Goal: Transaction & Acquisition: Book appointment/travel/reservation

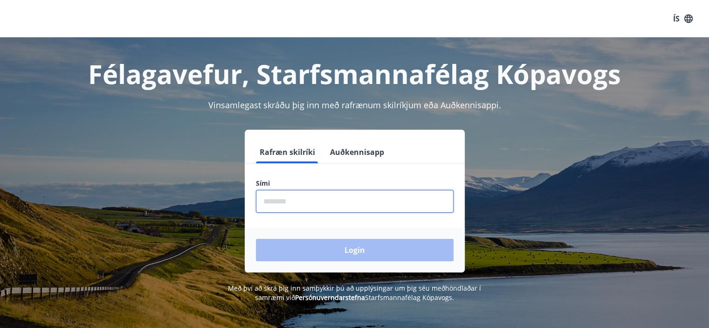
click at [294, 202] on input "phone" at bounding box center [355, 201] width 198 height 23
click at [296, 200] on input "phone" at bounding box center [355, 201] width 198 height 23
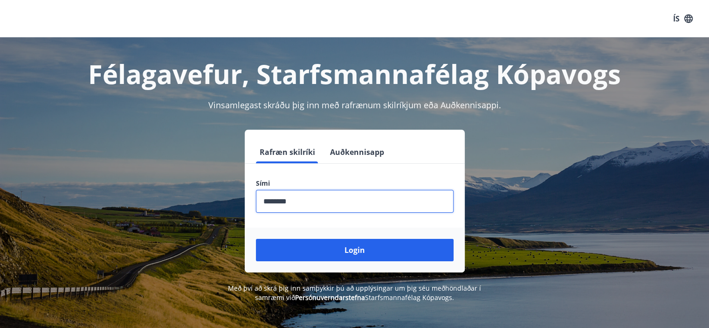
type input "********"
click at [401, 251] on button "Login" at bounding box center [355, 250] width 198 height 22
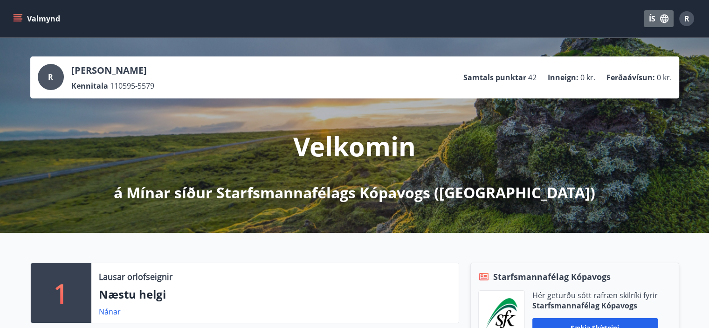
click at [663, 18] on icon "button" at bounding box center [664, 19] width 10 height 10
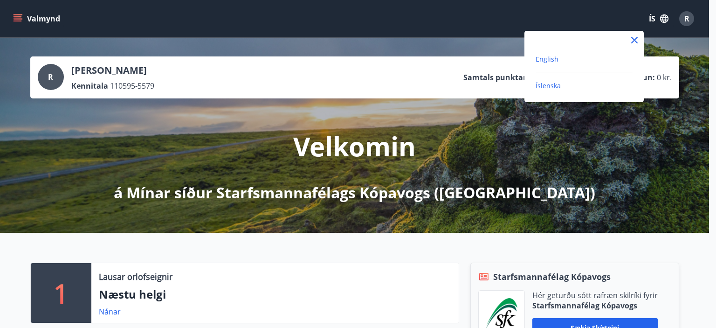
click at [541, 59] on span "English" at bounding box center [546, 59] width 23 height 9
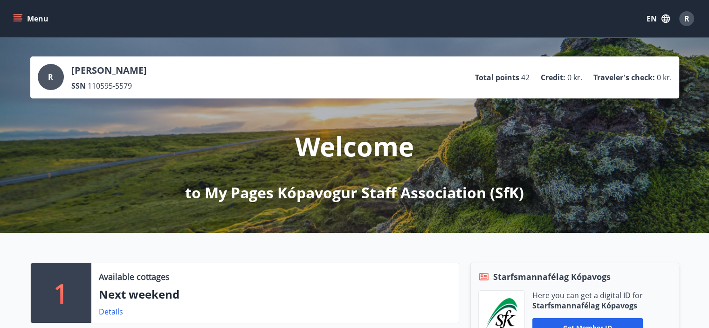
click at [14, 15] on icon "menu" at bounding box center [19, 14] width 10 height 1
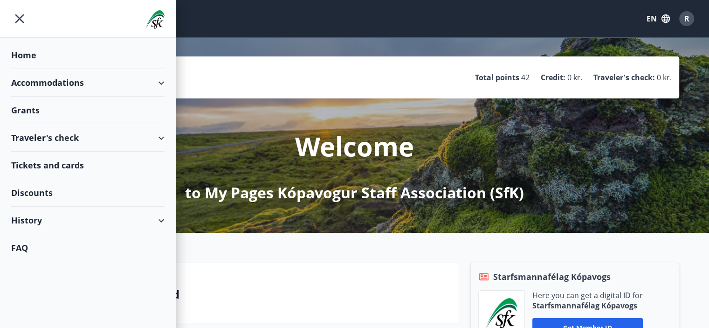
click at [89, 80] on div "Accommodations" at bounding box center [87, 82] width 153 height 27
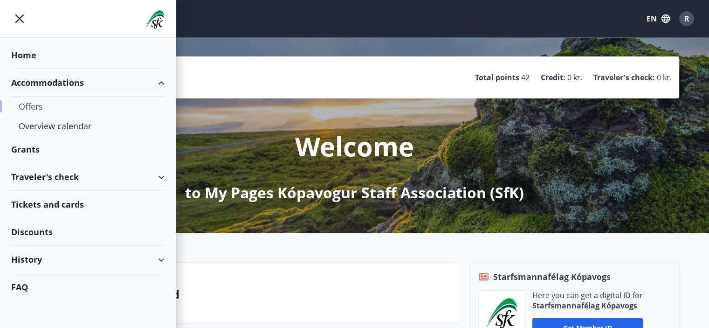
click at [34, 107] on div "Offers" at bounding box center [88, 106] width 138 height 20
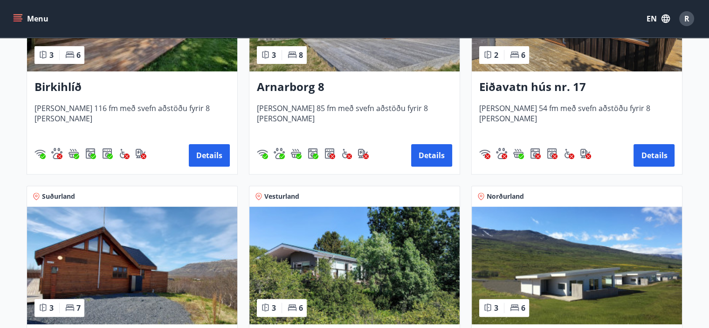
scroll to position [373, 0]
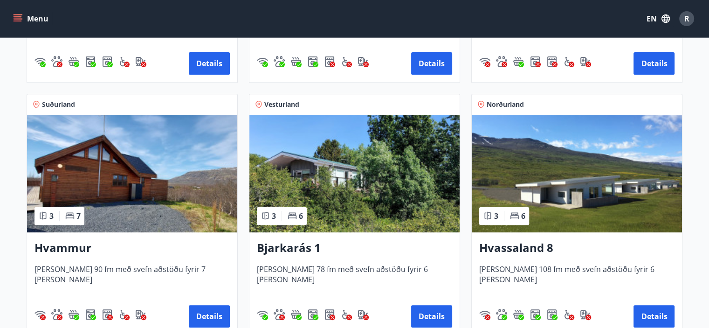
click at [119, 168] on img at bounding box center [132, 173] width 210 height 117
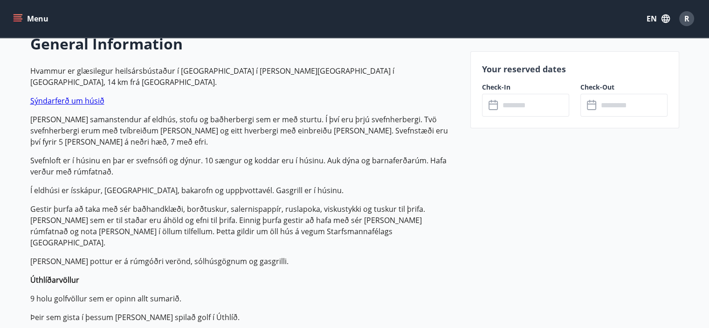
scroll to position [466, 0]
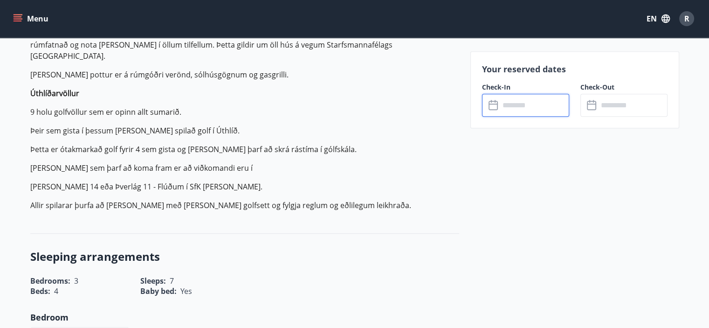
click at [513, 102] on input "text" at bounding box center [533, 105] width 69 height 23
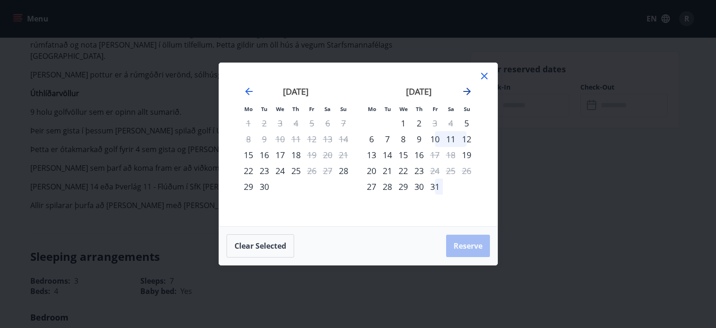
click at [466, 95] on icon "Move forward to switch to the next month." at bounding box center [466, 91] width 7 height 7
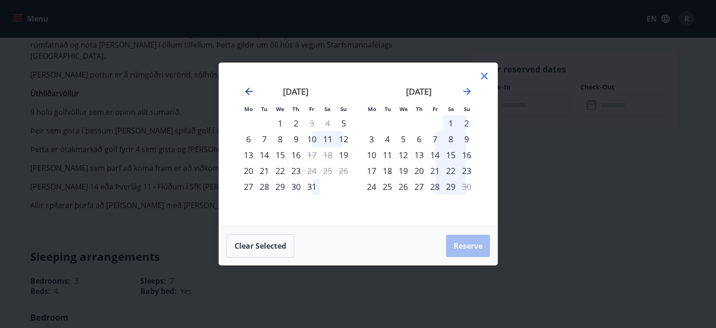
click at [246, 92] on icon "Move backward to switch to the previous month." at bounding box center [248, 91] width 7 height 7
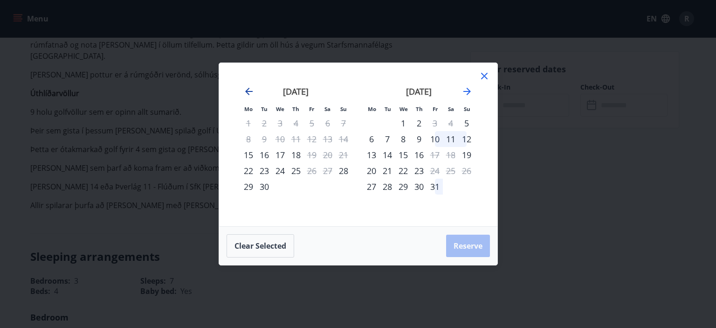
click at [248, 93] on icon "Move backward to switch to the previous month." at bounding box center [248, 91] width 11 height 11
click at [465, 93] on icon "Move forward to switch to the next month." at bounding box center [466, 91] width 11 height 11
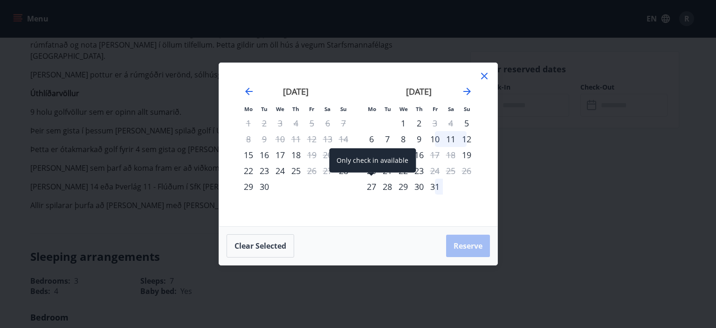
click at [373, 186] on div "27" at bounding box center [371, 186] width 16 height 16
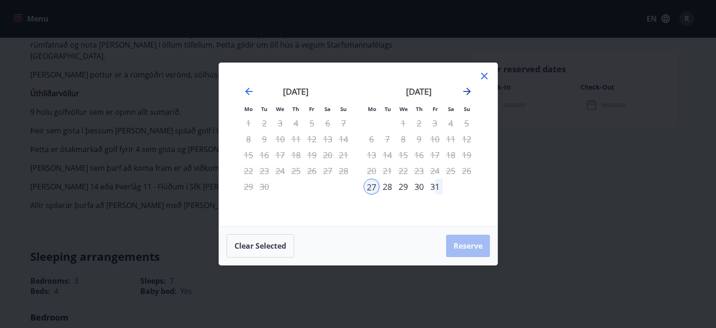
click at [468, 94] on icon "Move forward to switch to the next month." at bounding box center [466, 91] width 11 height 11
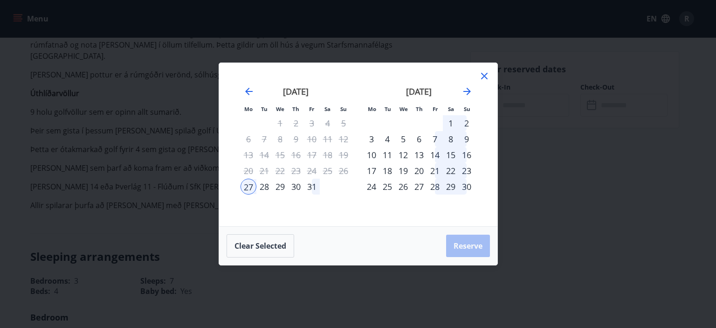
click at [371, 133] on div "3" at bounding box center [371, 139] width 16 height 16
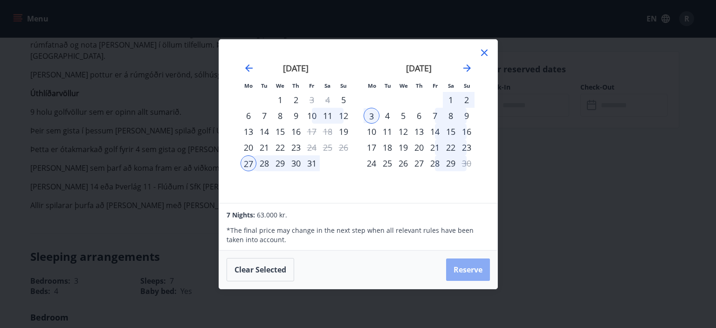
click at [470, 271] on button "Reserve" at bounding box center [468, 269] width 44 height 22
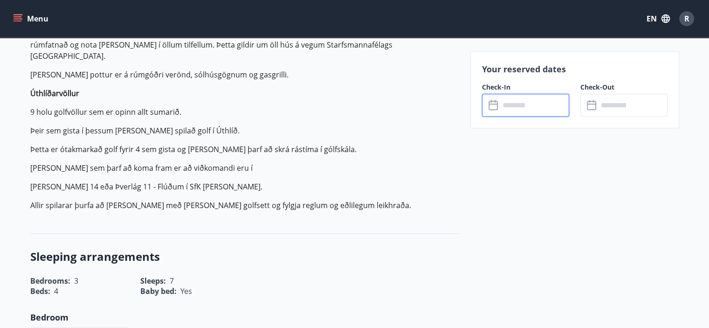
type input "******"
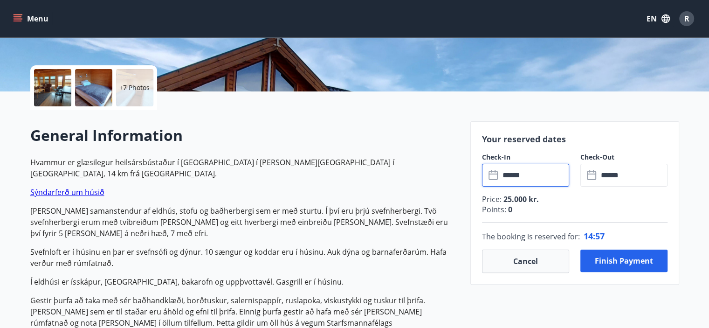
scroll to position [186, 0]
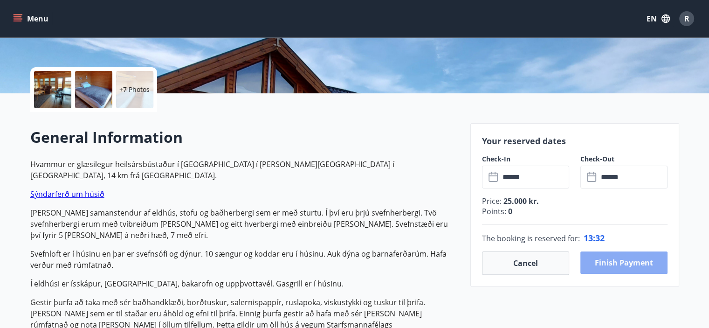
click at [621, 266] on button "Finish payment" at bounding box center [623, 262] width 87 height 22
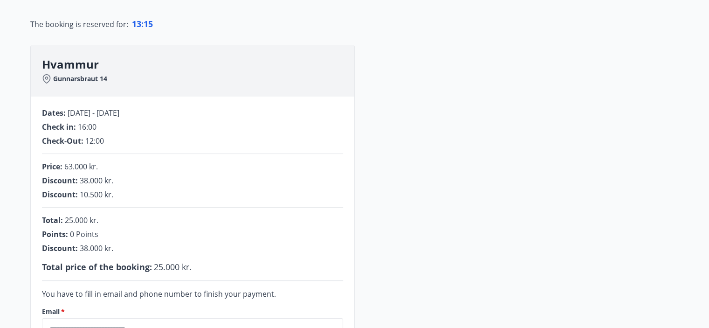
scroll to position [304, 0]
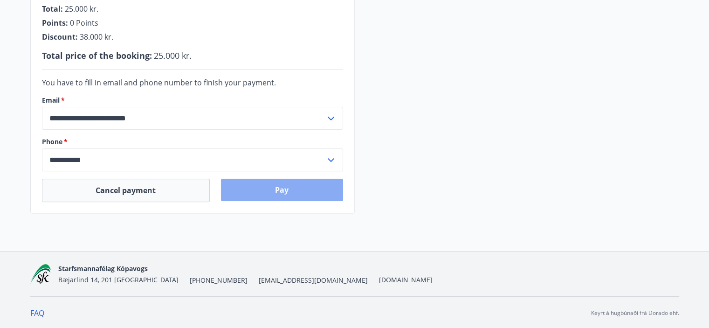
click at [276, 189] on button "Pay" at bounding box center [282, 189] width 122 height 22
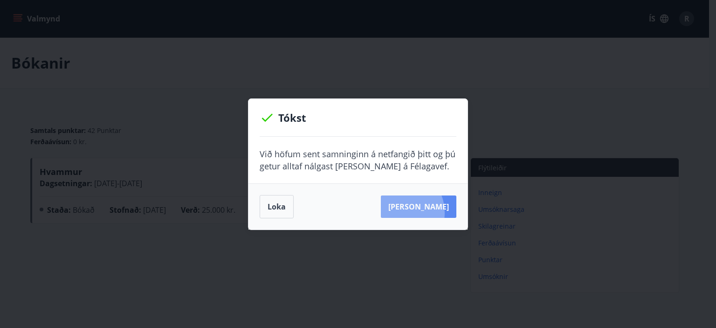
click at [414, 212] on button "[PERSON_NAME]" at bounding box center [418, 206] width 75 height 22
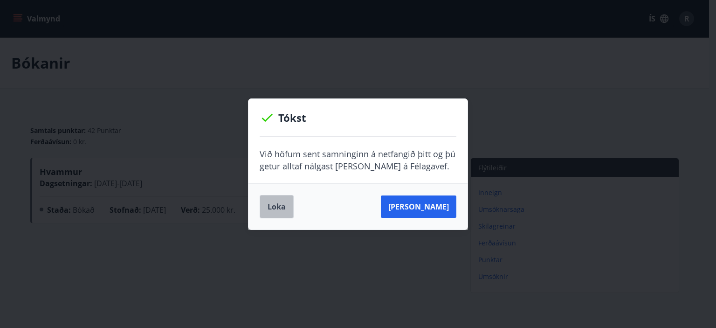
click at [283, 203] on button "Loka" at bounding box center [277, 206] width 34 height 23
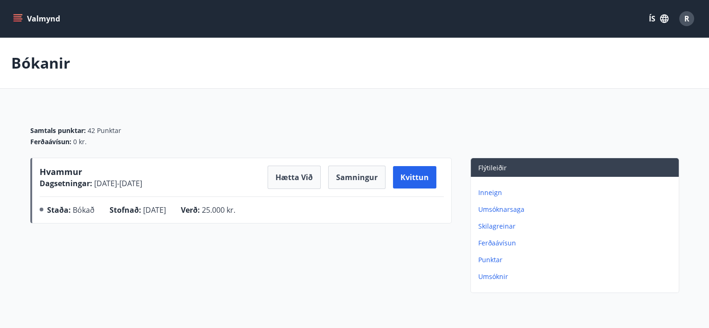
click at [47, 16] on button "Valmynd" at bounding box center [37, 18] width 53 height 17
click at [201, 26] on div "Valmynd ÍS R" at bounding box center [354, 18] width 686 height 22
click at [683, 13] on div "R" at bounding box center [686, 18] width 15 height 15
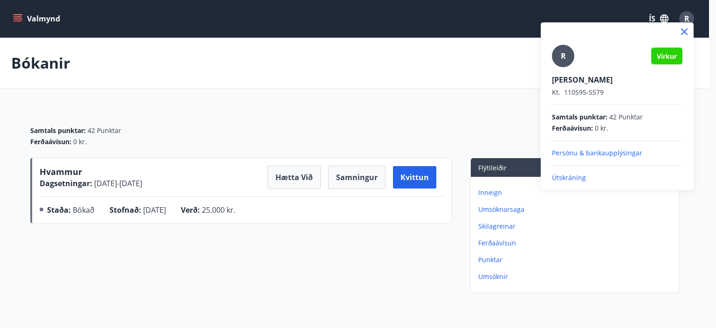
click at [683, 13] on div at bounding box center [358, 164] width 716 height 328
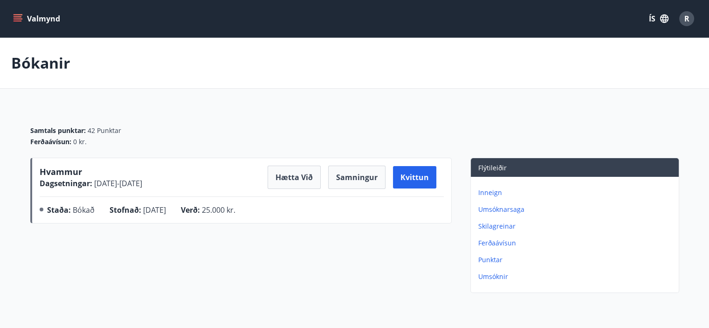
click at [685, 15] on span "R" at bounding box center [686, 19] width 5 height 10
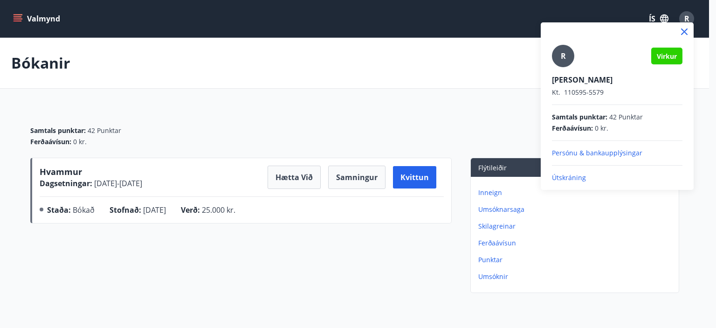
click at [383, 50] on div at bounding box center [358, 164] width 716 height 328
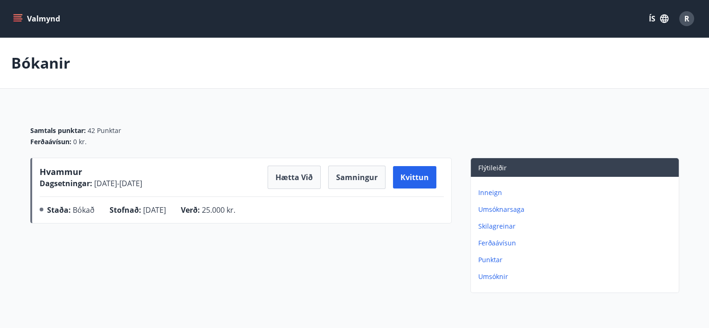
click at [54, 19] on button "Valmynd" at bounding box center [37, 18] width 53 height 17
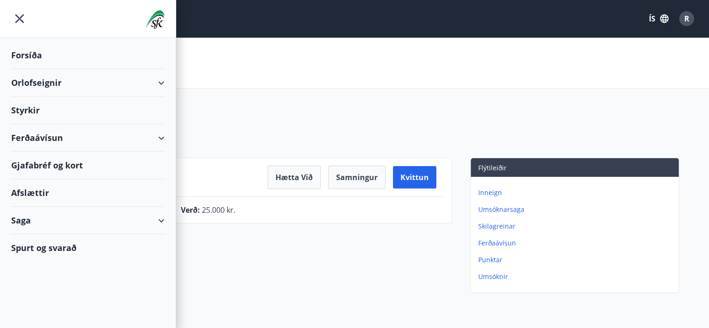
click at [21, 16] on icon "menu" at bounding box center [19, 18] width 17 height 17
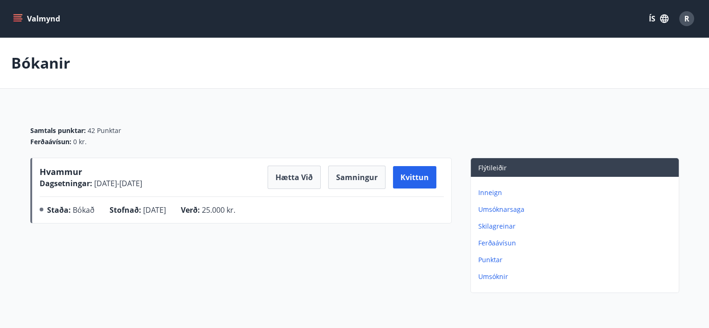
click at [33, 20] on button "Valmynd" at bounding box center [37, 18] width 53 height 17
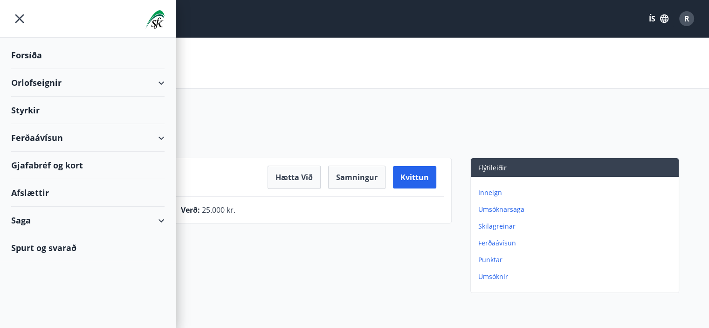
click at [284, 75] on div "Bókanir" at bounding box center [354, 63] width 709 height 51
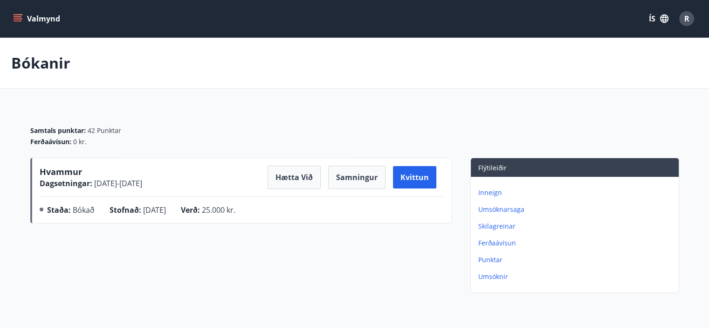
click at [662, 20] on icon "button" at bounding box center [664, 18] width 8 height 8
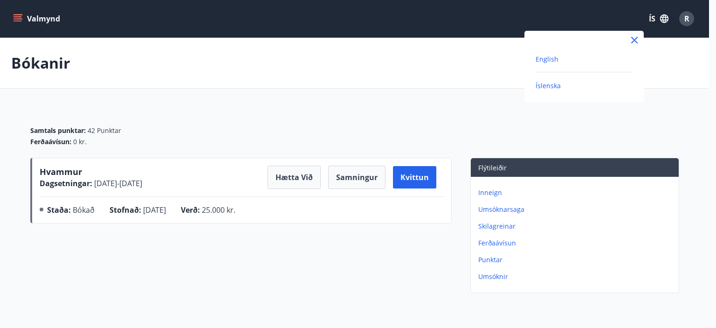
click at [547, 61] on span "English" at bounding box center [546, 59] width 23 height 9
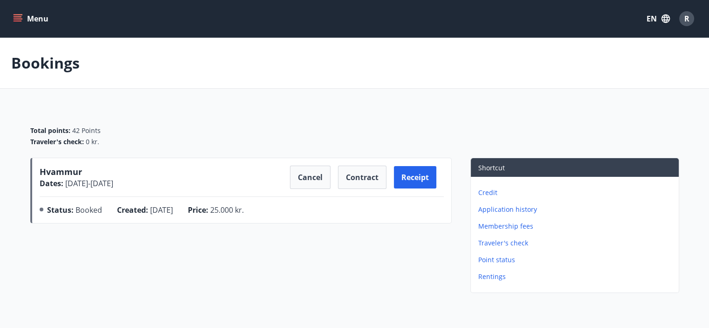
drag, startPoint x: 41, startPoint y: 63, endPoint x: 30, endPoint y: 28, distance: 36.8
click at [41, 62] on p "Bookings" at bounding box center [45, 63] width 68 height 21
click at [28, 18] on button "Menu" at bounding box center [31, 18] width 41 height 17
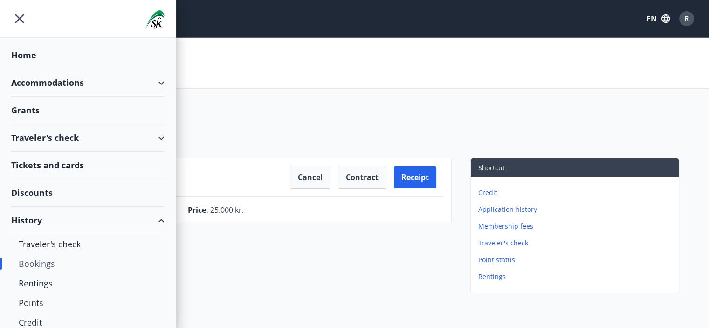
click at [34, 46] on div "Home" at bounding box center [87, 54] width 153 height 27
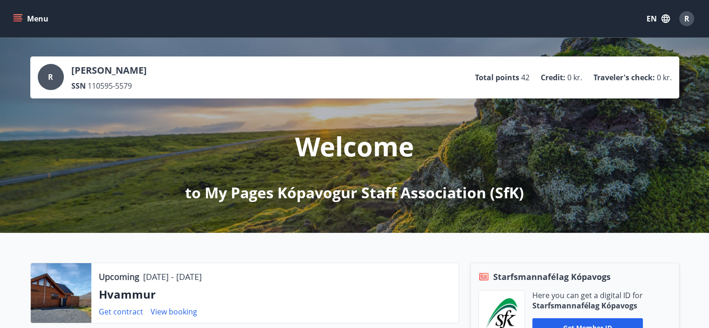
click at [684, 14] on span "R" at bounding box center [686, 19] width 5 height 10
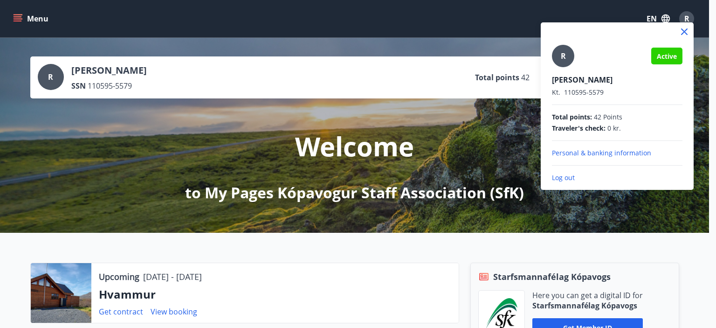
click at [563, 177] on p "Log out" at bounding box center [617, 177] width 130 height 9
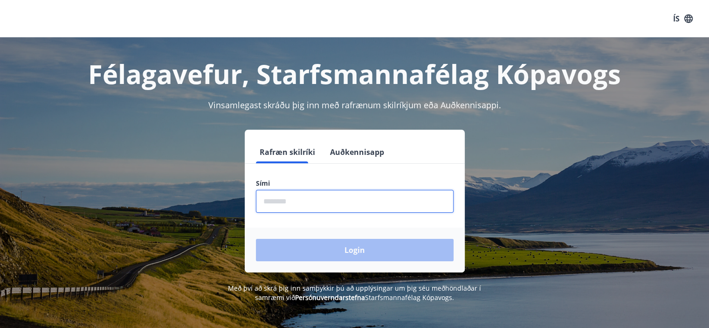
click at [278, 202] on input "phone" at bounding box center [355, 201] width 198 height 23
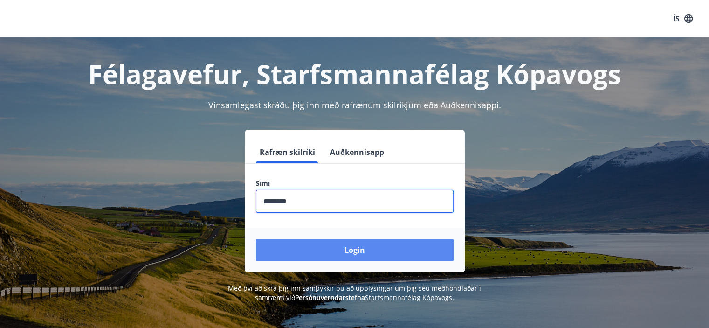
type input "********"
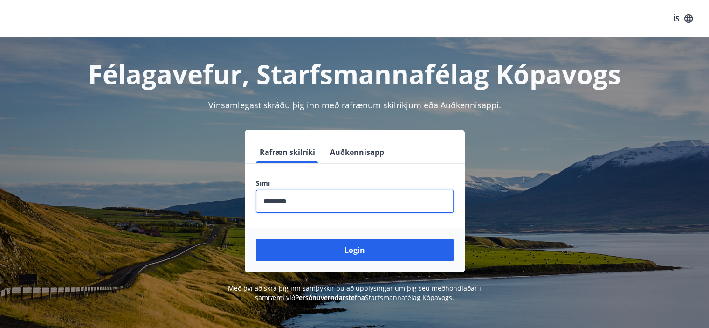
click at [369, 246] on button "Login" at bounding box center [355, 250] width 198 height 22
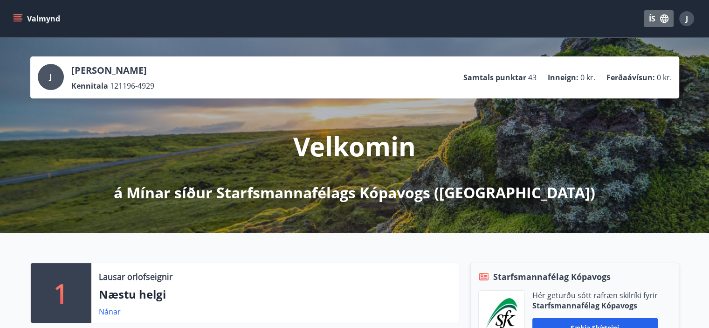
click at [656, 14] on button "ÍS" at bounding box center [658, 18] width 30 height 17
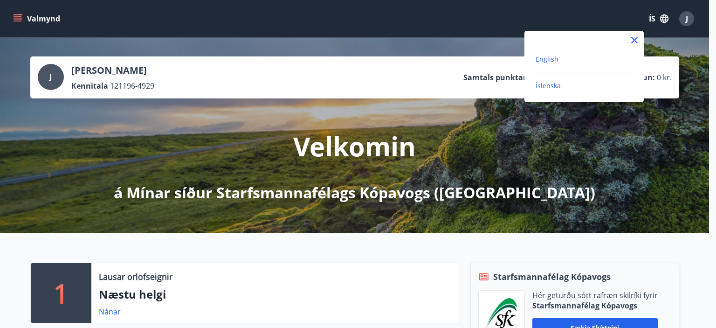
click at [549, 58] on span "English" at bounding box center [546, 59] width 23 height 9
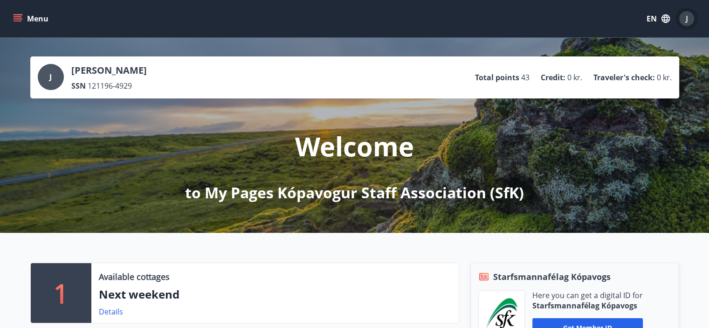
click at [682, 19] on div "J" at bounding box center [686, 18] width 15 height 15
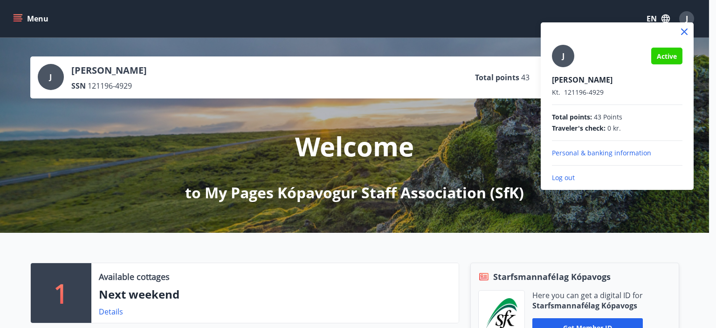
click at [401, 21] on div at bounding box center [358, 164] width 716 height 328
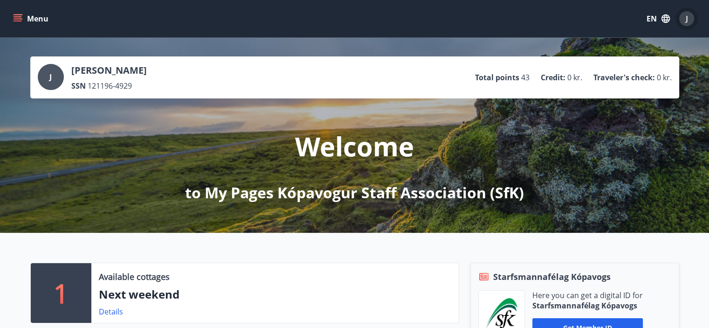
click at [688, 14] on div "J" at bounding box center [686, 18] width 15 height 15
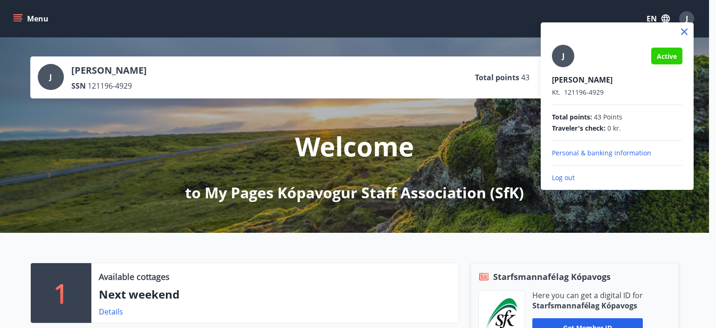
click at [15, 18] on div at bounding box center [358, 164] width 716 height 328
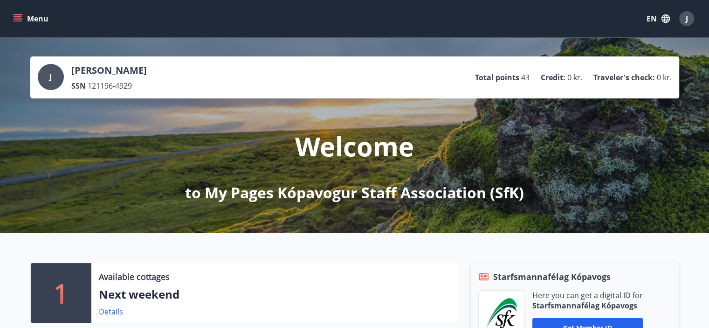
click at [15, 18] on icon "menu" at bounding box center [17, 18] width 9 height 9
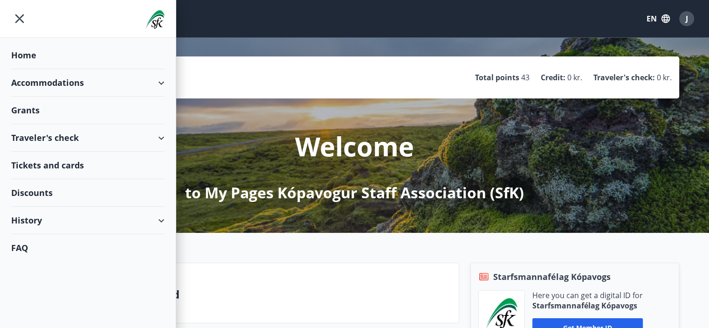
click at [53, 85] on div "Accommodations" at bounding box center [87, 82] width 153 height 27
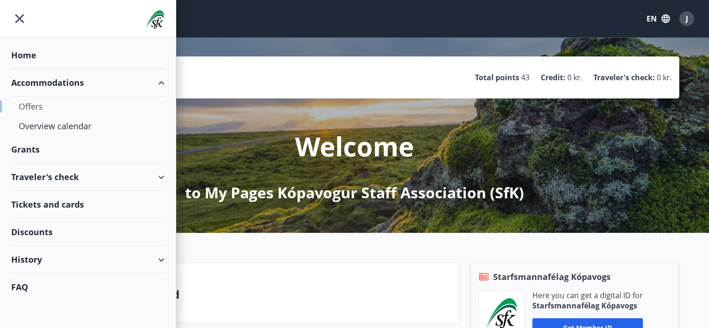
click at [42, 104] on div "Offers" at bounding box center [88, 106] width 138 height 20
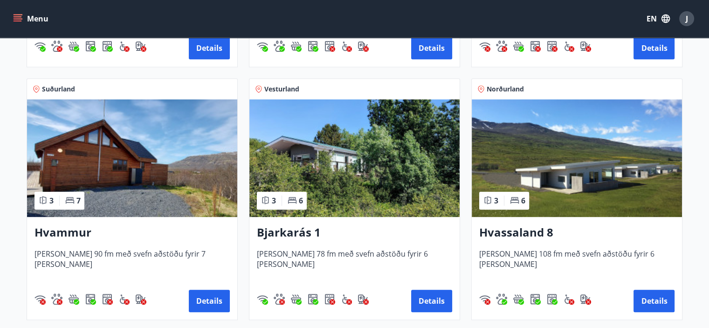
scroll to position [373, 0]
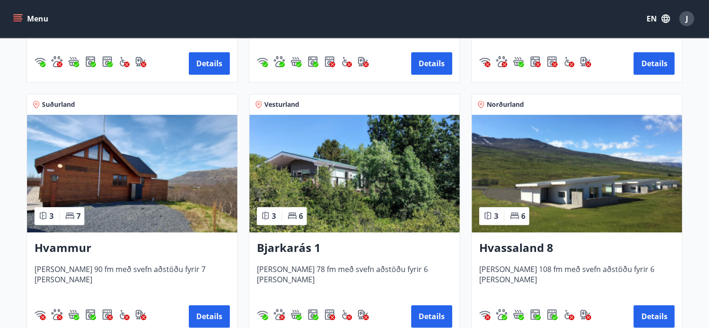
click at [352, 183] on img at bounding box center [354, 173] width 210 height 117
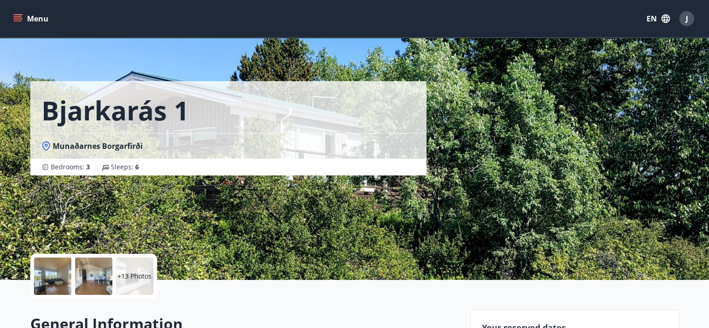
click at [95, 268] on div at bounding box center [93, 275] width 37 height 37
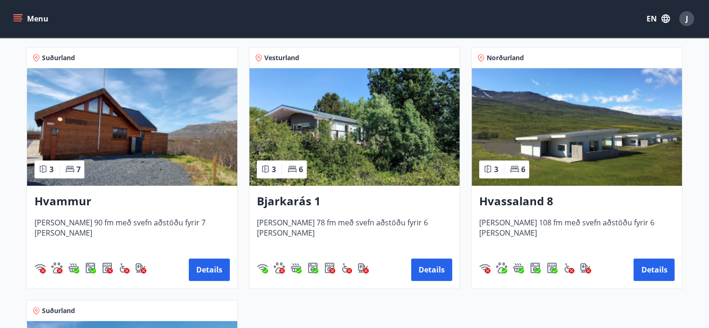
click at [144, 130] on img at bounding box center [132, 126] width 210 height 117
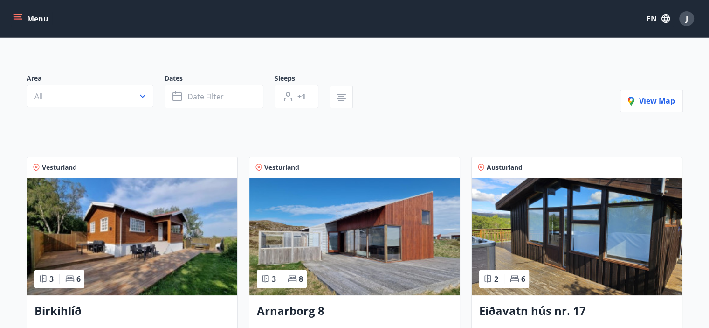
scroll to position [140, 0]
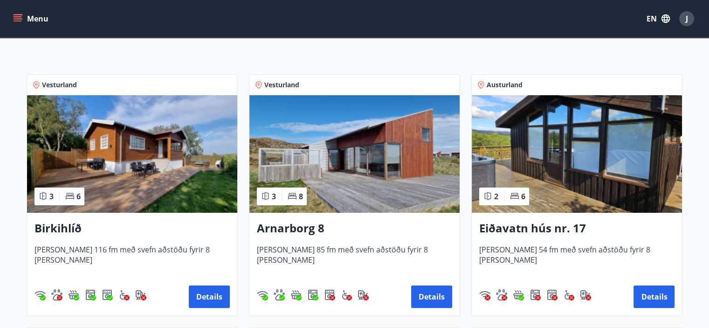
click at [526, 168] on img at bounding box center [577, 153] width 210 height 117
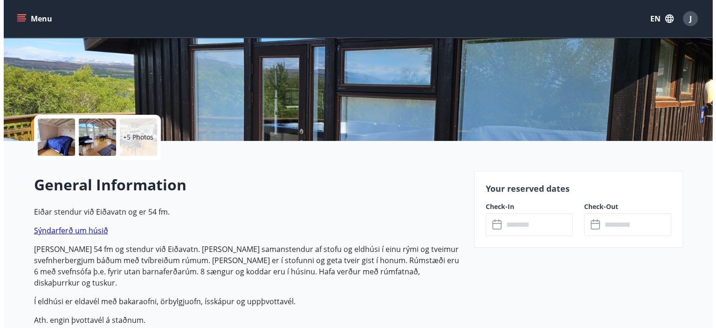
scroll to position [140, 0]
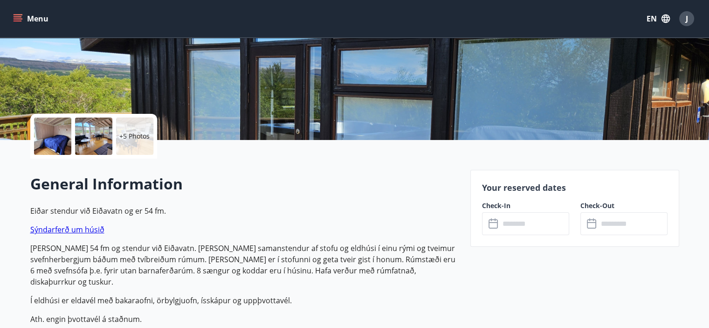
click at [58, 128] on div at bounding box center [52, 135] width 37 height 37
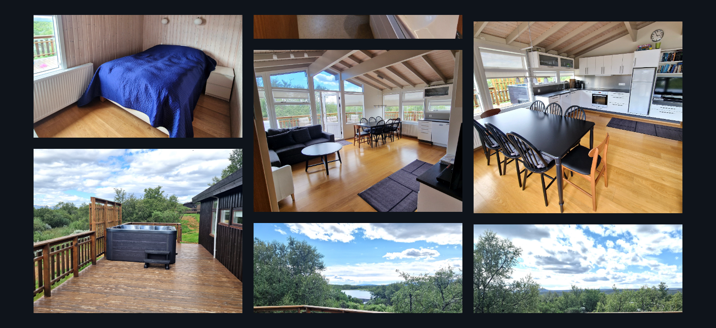
scroll to position [257, 0]
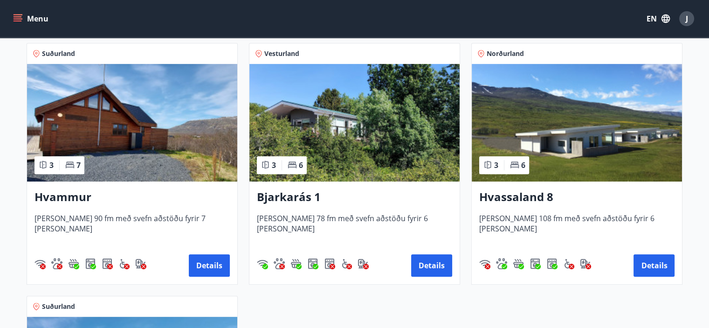
scroll to position [466, 0]
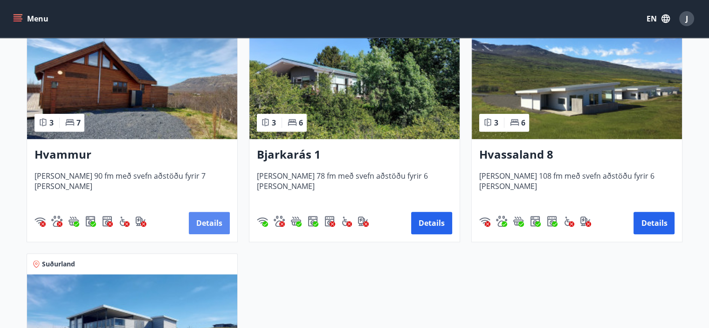
click at [206, 226] on button "Details" at bounding box center [209, 223] width 41 height 22
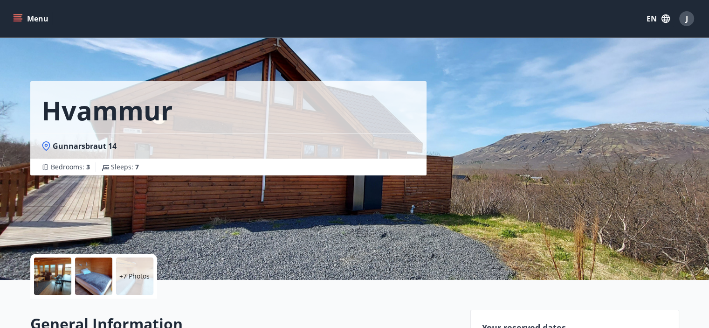
click at [55, 266] on div at bounding box center [52, 275] width 37 height 37
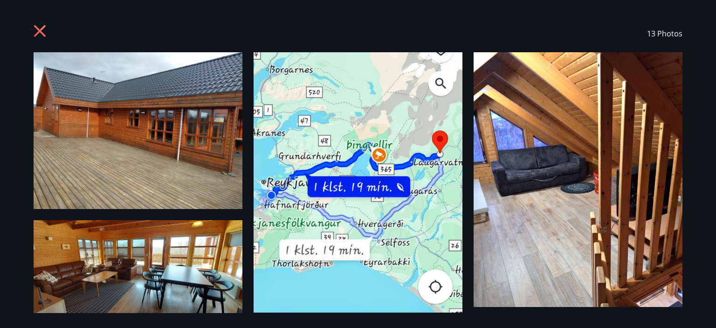
click at [37, 27] on icon at bounding box center [40, 31] width 12 height 12
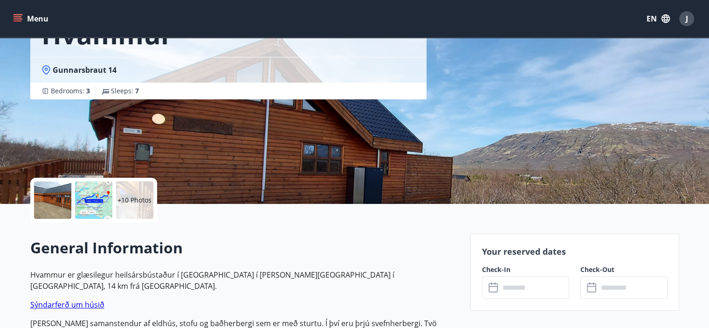
scroll to position [186, 0]
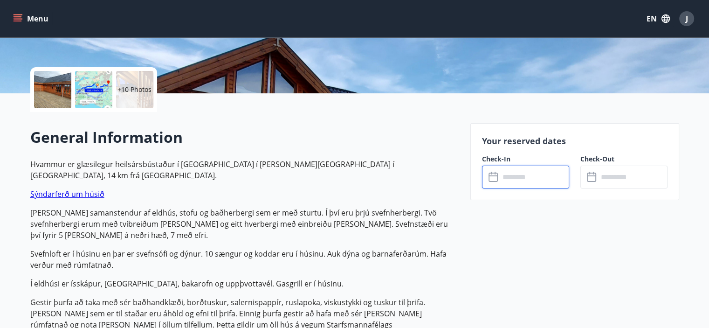
click at [537, 183] on input "text" at bounding box center [533, 176] width 69 height 23
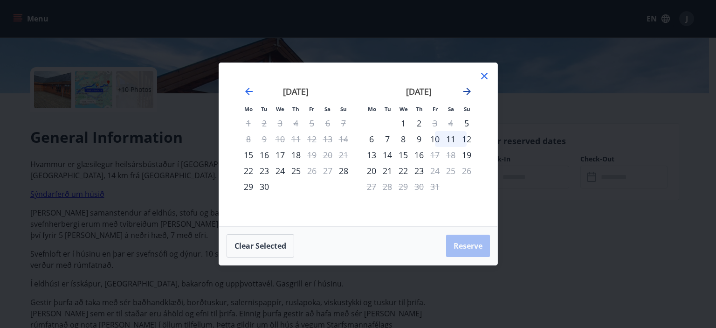
click at [467, 88] on icon "Move forward to switch to the next month." at bounding box center [466, 91] width 11 height 11
click at [468, 89] on icon "Move forward to switch to the next month." at bounding box center [466, 91] width 11 height 11
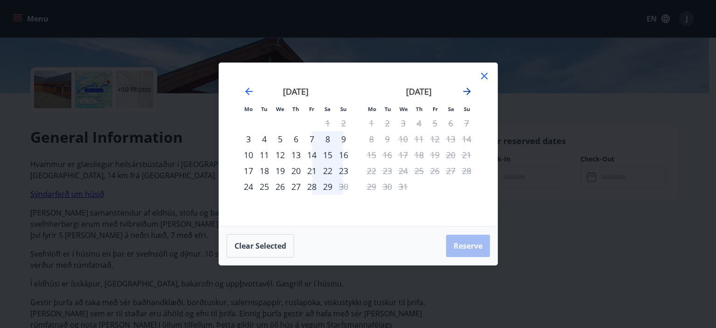
click at [468, 89] on icon "Move forward to switch to the next month." at bounding box center [466, 91] width 11 height 11
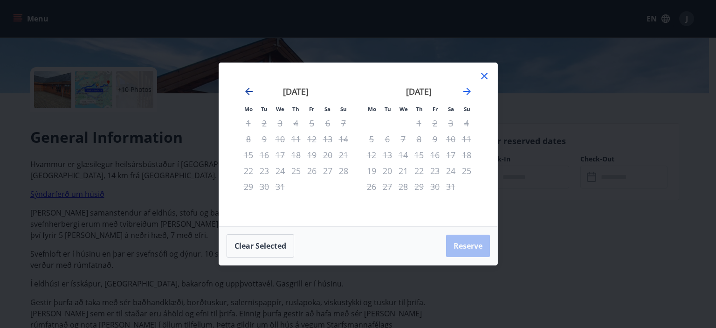
click at [248, 90] on icon "Move backward to switch to the previous month." at bounding box center [248, 91] width 11 height 11
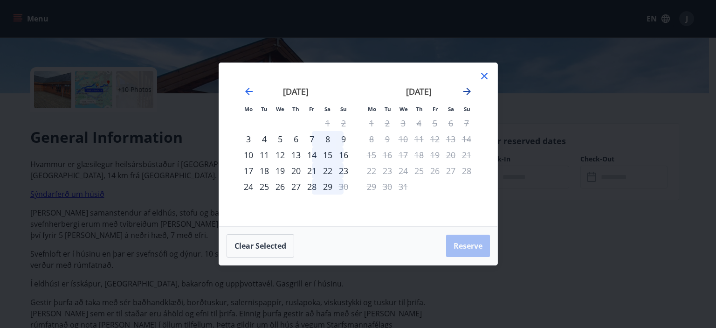
click at [466, 88] on icon "Move forward to switch to the next month." at bounding box center [466, 91] width 11 height 11
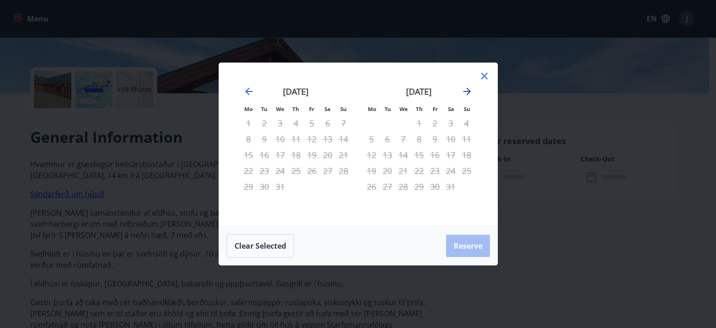
click at [466, 88] on icon "Move forward to switch to the next month." at bounding box center [466, 91] width 11 height 11
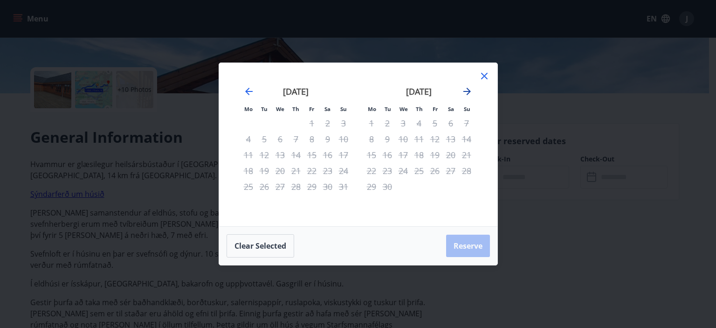
click at [466, 88] on icon "Move forward to switch to the next month." at bounding box center [466, 91] width 11 height 11
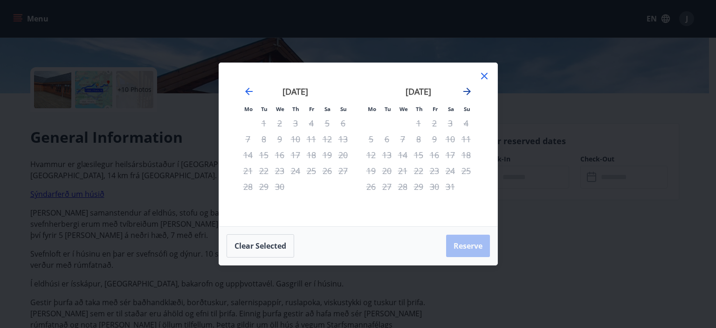
click at [466, 88] on icon "Move forward to switch to the next month." at bounding box center [466, 91] width 11 height 11
click at [479, 74] on icon at bounding box center [484, 75] width 11 height 11
